Goal: Task Accomplishment & Management: Manage account settings

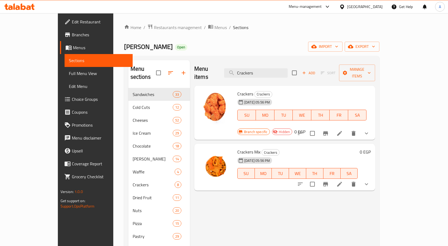
click at [374, 9] on div "[GEOGRAPHIC_DATA]" at bounding box center [364, 7] width 35 height 6
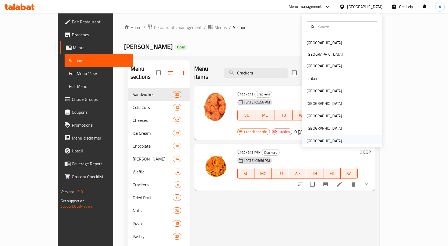
click at [326, 142] on div "[GEOGRAPHIC_DATA]" at bounding box center [323, 141] width 35 height 6
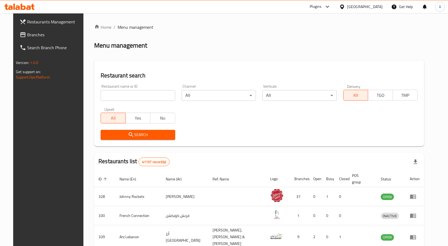
click at [27, 35] on span "Branches" at bounding box center [55, 34] width 56 height 6
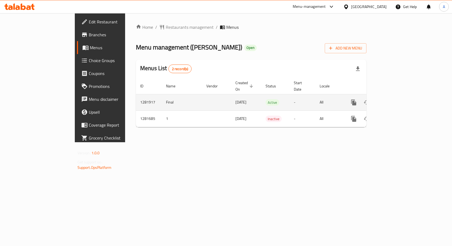
click at [395, 99] on icon "enhanced table" at bounding box center [392, 102] width 6 height 6
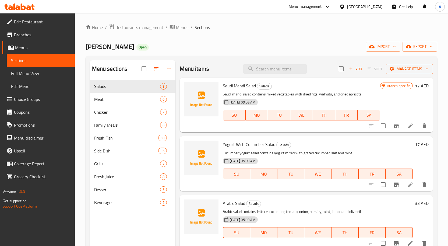
click at [29, 102] on span "Choice Groups" at bounding box center [42, 99] width 56 height 6
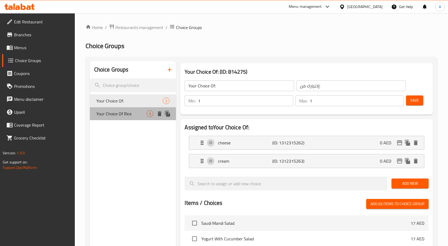
click at [140, 117] on div "Your Choice Of Rice 3" at bounding box center [133, 113] width 86 height 13
type input "Your Choice Of Rice"
type input "اختيارك من الأرز"
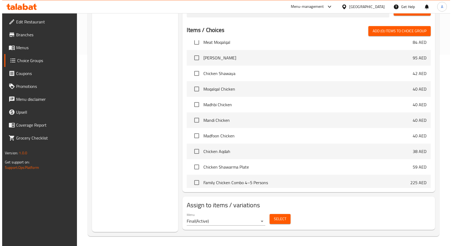
scroll to position [192, 0]
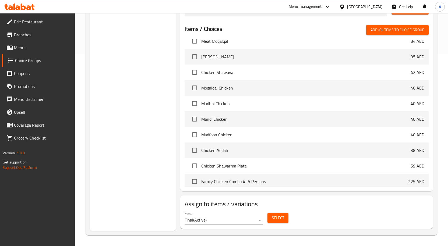
click at [279, 215] on span "Select" at bounding box center [277, 218] width 12 height 7
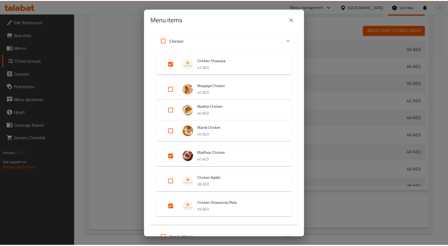
scroll to position [242, 0]
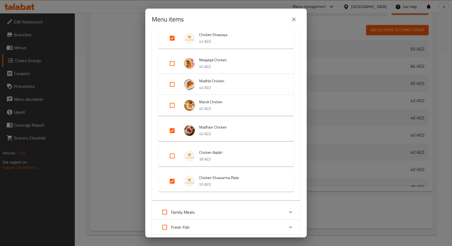
click at [291, 17] on icon "close" at bounding box center [293, 19] width 6 height 6
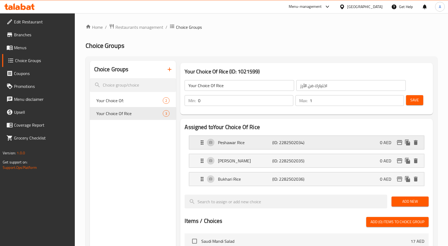
scroll to position [0, 0]
type input "1"
click at [287, 100] on input "1" at bounding box center [245, 100] width 95 height 11
click at [418, 103] on span "Save" at bounding box center [414, 100] width 9 height 7
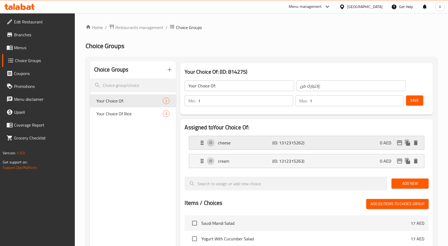
click at [241, 141] on p "cheese" at bounding box center [245, 143] width 54 height 6
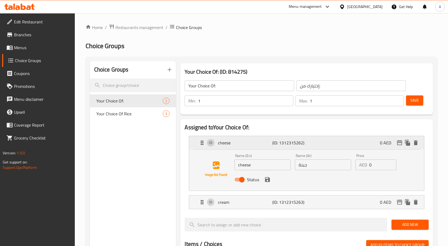
click at [241, 142] on p "cheese" at bounding box center [245, 143] width 54 height 6
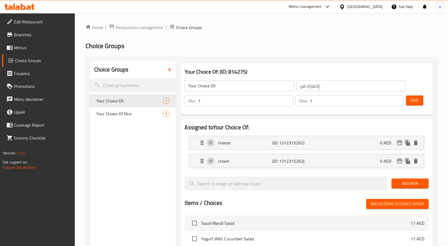
click at [238, 171] on nav "cheese (ID: 1312315262) 0 AED Name (En) cheese Name (En) Name (Ar) جبنة Name (A…" at bounding box center [306, 151] width 244 height 41
click at [239, 167] on div "cream (ID: 1312315263) 0 AED" at bounding box center [308, 160] width 219 height 13
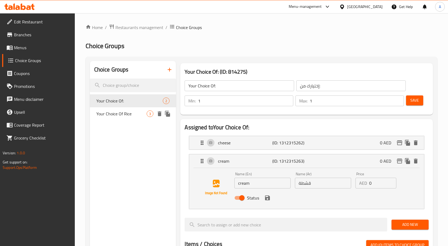
click at [142, 116] on span "Your Choice Of Rice" at bounding box center [121, 113] width 51 height 6
type input "Your Choice Of Rice"
type input "اختيارك من الأرز"
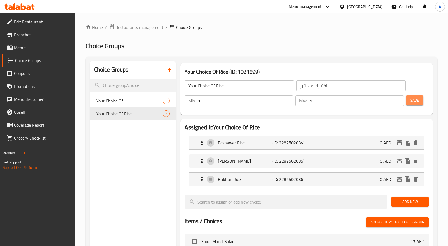
click at [415, 101] on span "Save" at bounding box center [414, 100] width 9 height 7
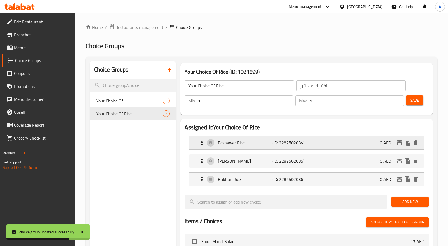
click at [238, 139] on div "Peshawar Rice (ID: 2282502034) 0 AED" at bounding box center [308, 142] width 219 height 13
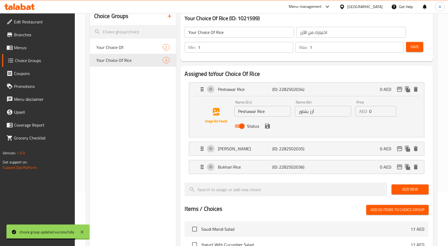
scroll to position [54, 0]
click at [243, 152] on div "[PERSON_NAME] (ID: 2282502035) 0 AED" at bounding box center [308, 148] width 219 height 13
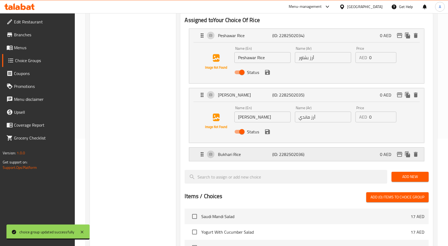
scroll to position [108, 0]
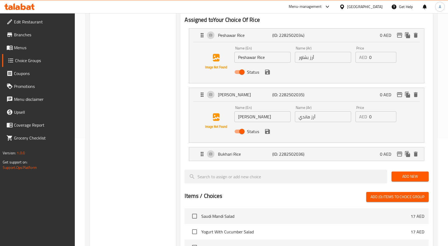
click at [304, 120] on input "أرز ماندي" at bounding box center [323, 116] width 56 height 11
click at [270, 133] on icon "save" at bounding box center [267, 131] width 6 height 6
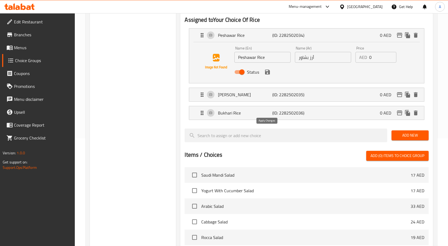
type input "أرز مندي"
click at [243, 118] on div "Bukhari Rice (ID: 2282502036) 0 AED" at bounding box center [308, 112] width 219 height 13
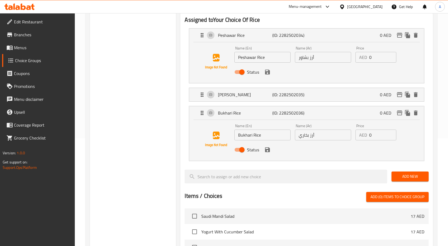
click at [270, 150] on icon "save" at bounding box center [267, 149] width 6 height 6
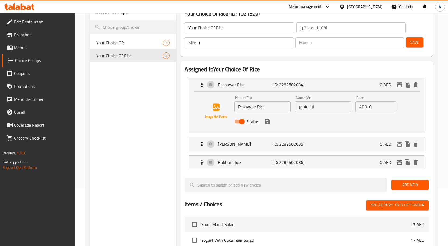
scroll to position [0, 0]
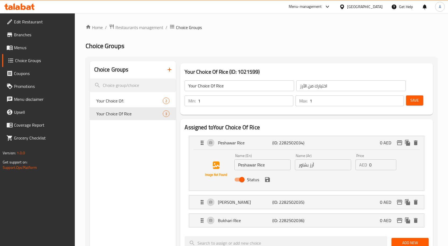
click at [409, 98] on button "Save" at bounding box center [414, 100] width 17 height 10
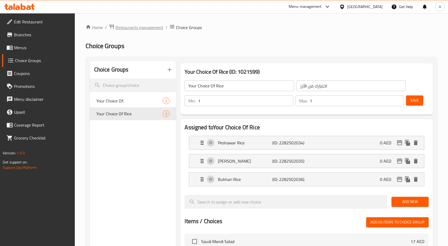
click at [152, 28] on span "Restaurants management" at bounding box center [139, 27] width 48 height 6
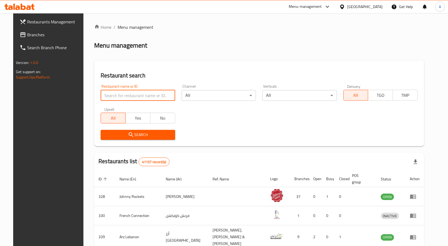
click at [147, 100] on input "search" at bounding box center [138, 95] width 74 height 11
paste input "507422"
type input "507422"
click button "Search" at bounding box center [138, 135] width 74 height 10
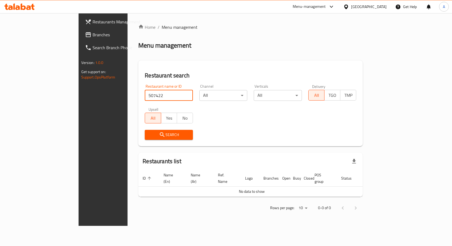
click at [348, 4] on div at bounding box center [347, 7] width 8 height 6
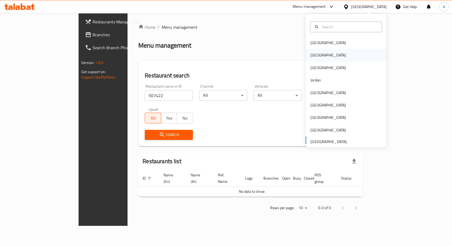
click at [312, 53] on div "[GEOGRAPHIC_DATA]" at bounding box center [327, 55] width 35 height 6
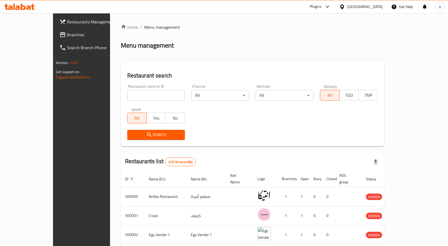
click at [150, 103] on div "Restaurant name or ID Restaurant name or ID" at bounding box center [156, 92] width 64 height 23
click at [149, 100] on input "search" at bounding box center [156, 95] width 58 height 11
click at [147, 99] on input "search" at bounding box center [156, 95] width 58 height 11
paste input "507422"
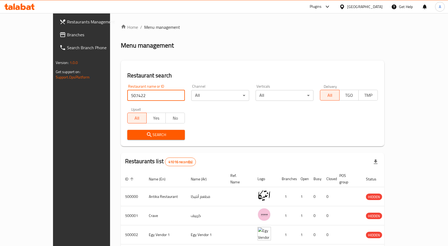
type input "507422"
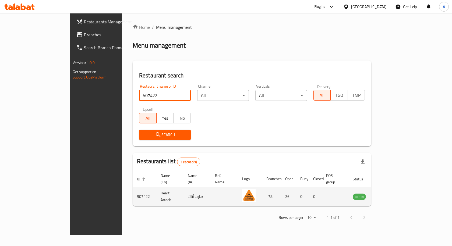
click at [395, 194] on td "enhanced table" at bounding box center [385, 196] width 19 height 19
click at [387, 195] on icon "enhanced table" at bounding box center [384, 197] width 6 height 5
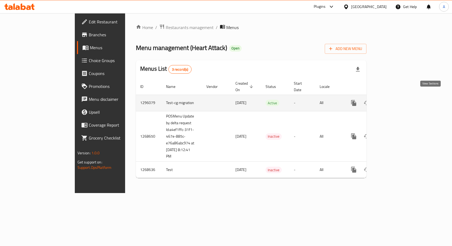
click at [395, 100] on icon "enhanced table" at bounding box center [392, 103] width 6 height 6
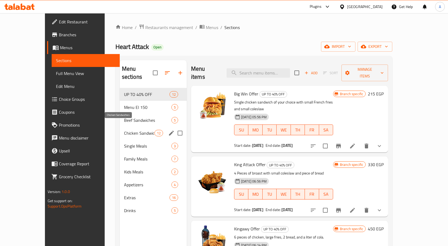
click at [124, 130] on span "Chicken Sandwiches" at bounding box center [139, 133] width 30 height 6
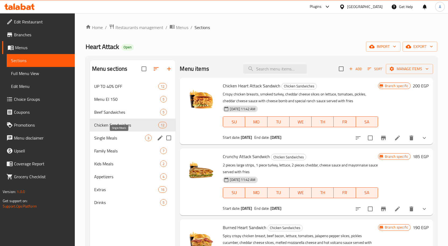
click at [123, 140] on span "Single Meals" at bounding box center [119, 138] width 51 height 6
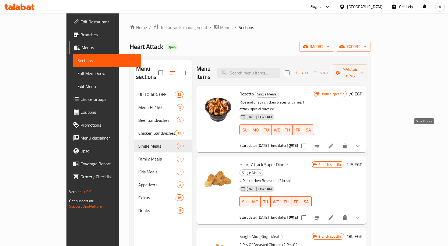
click at [361, 143] on icon "show more" at bounding box center [357, 146] width 6 height 6
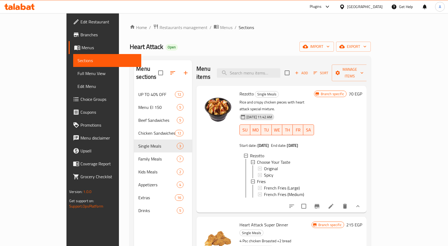
click at [334, 203] on icon at bounding box center [330, 206] width 6 height 6
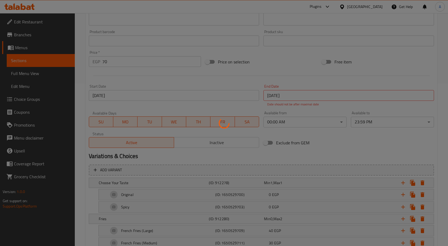
scroll to position [199, 0]
